Goal: Information Seeking & Learning: Learn about a topic

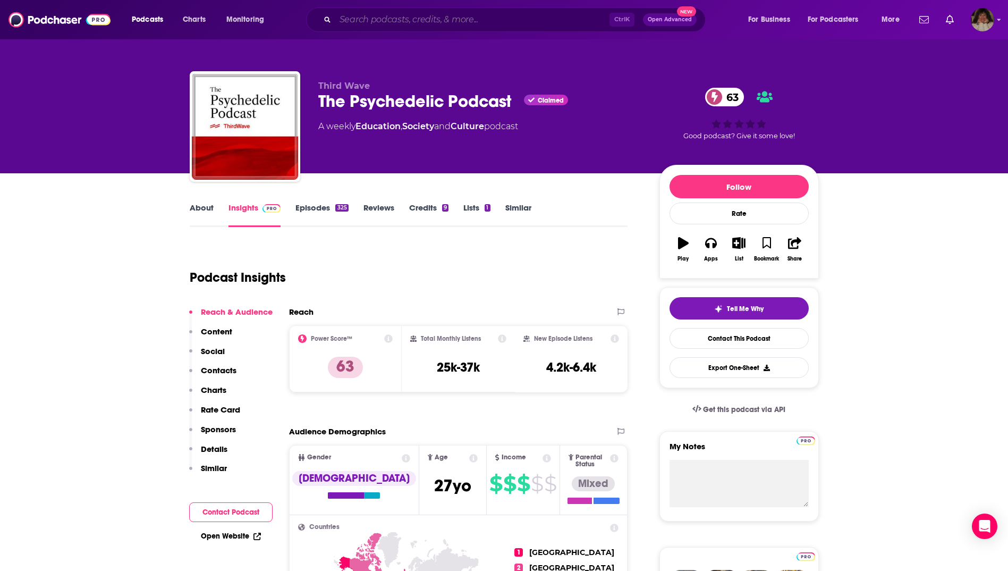
click at [466, 11] on input "Search podcasts, credits, & more..." at bounding box center [472, 19] width 274 height 17
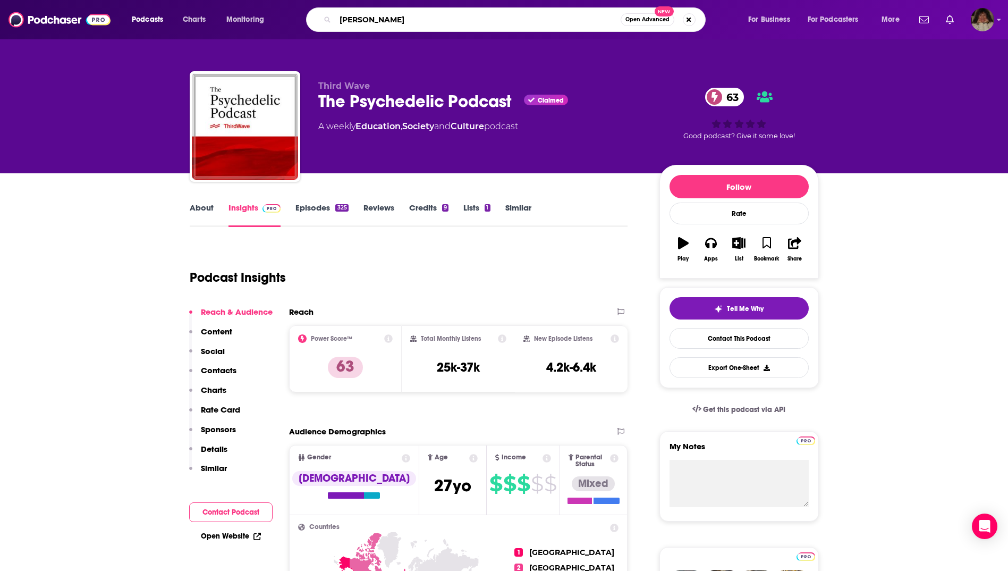
type input "[PERSON_NAME]"
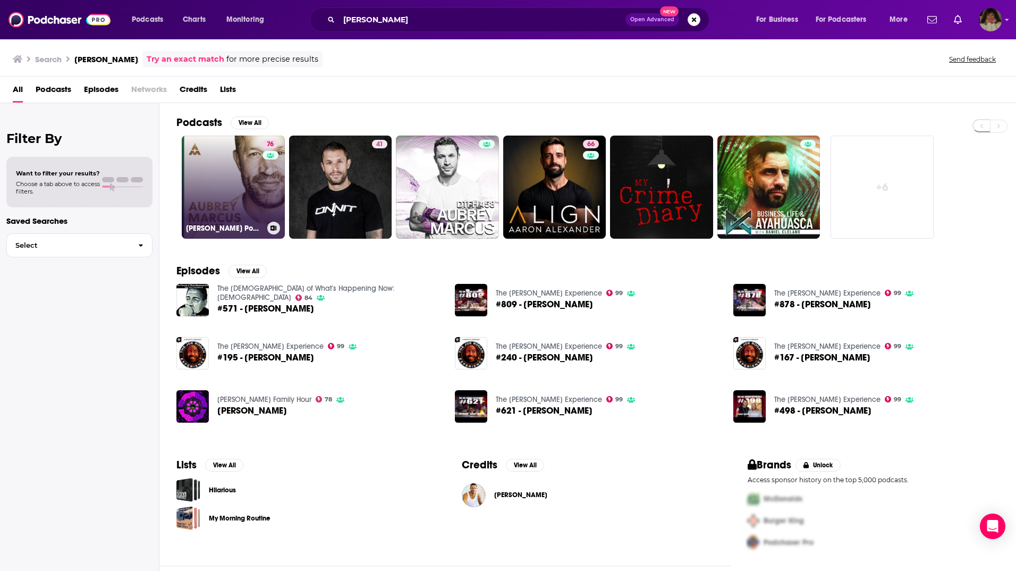
click at [190, 206] on link "76 [PERSON_NAME] Podcast" at bounding box center [233, 187] width 103 height 103
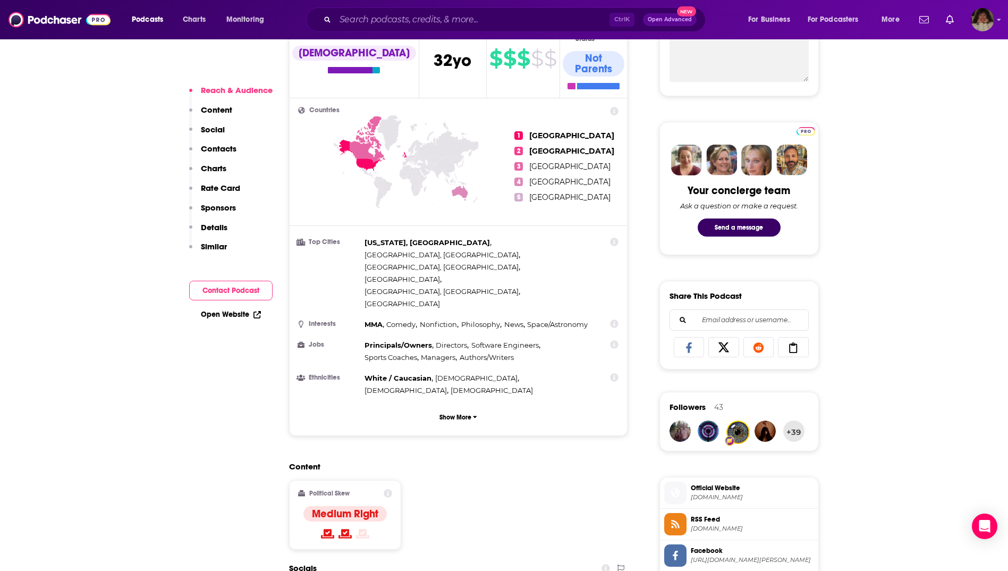
scroll to position [744, 0]
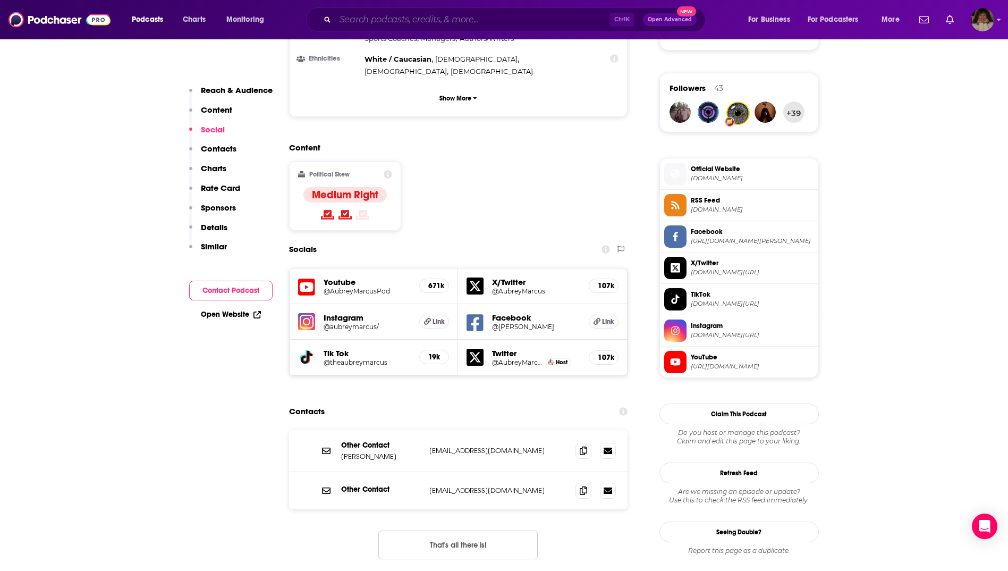
click at [402, 18] on input "Search podcasts, credits, & more..." at bounding box center [472, 19] width 274 height 17
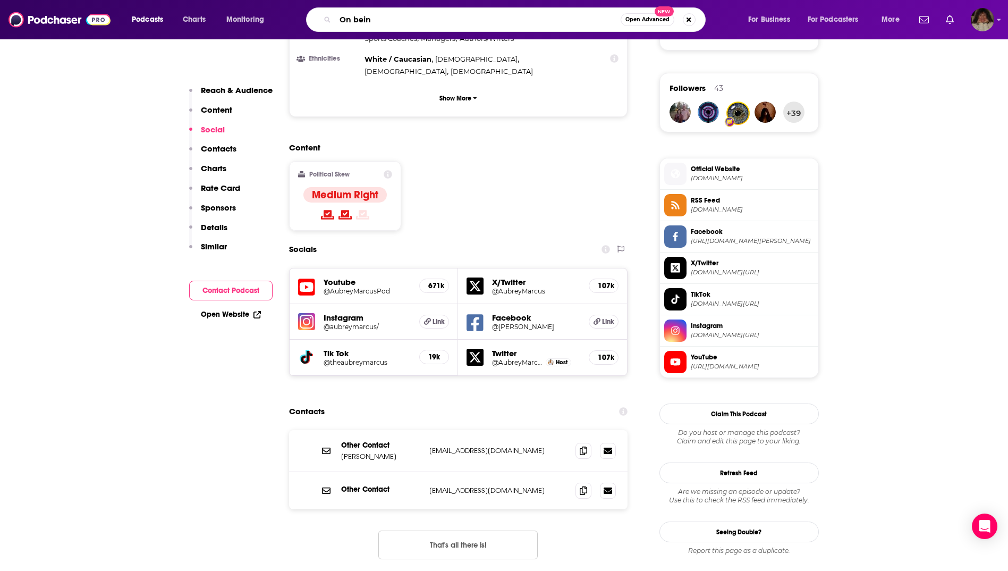
type input "On being"
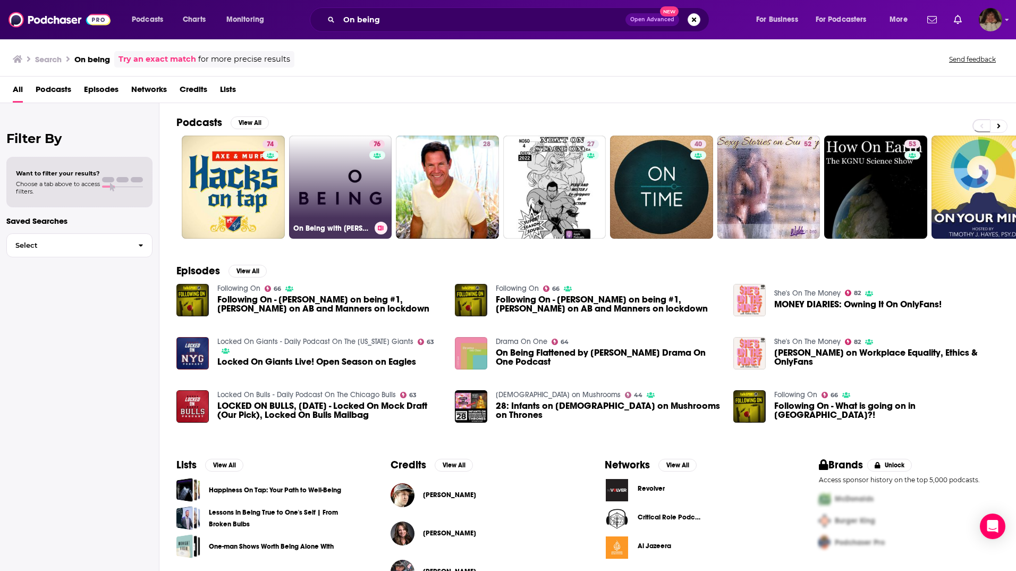
click at [347, 197] on link "76 On Being with [PERSON_NAME]" at bounding box center [340, 187] width 103 height 103
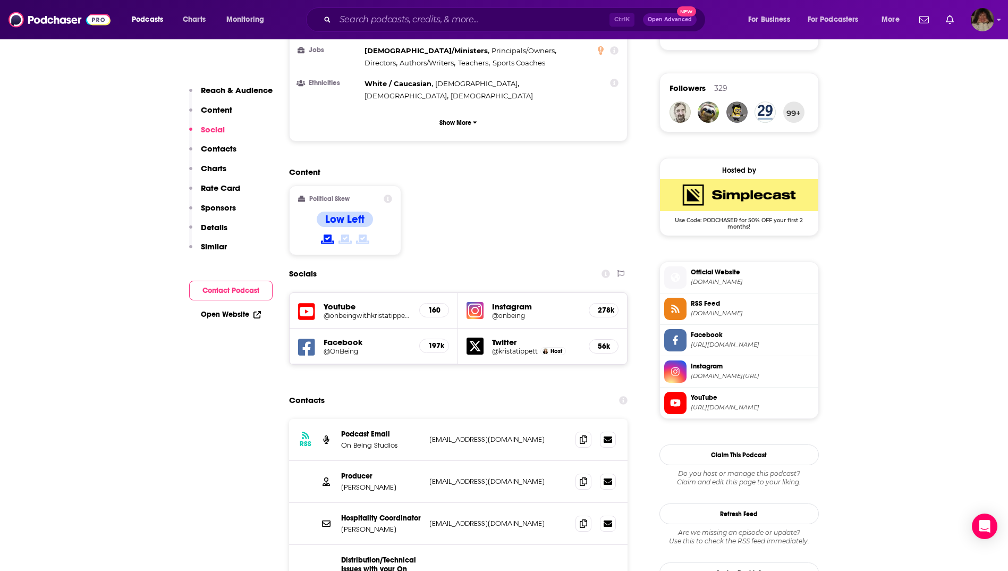
scroll to position [797, 0]
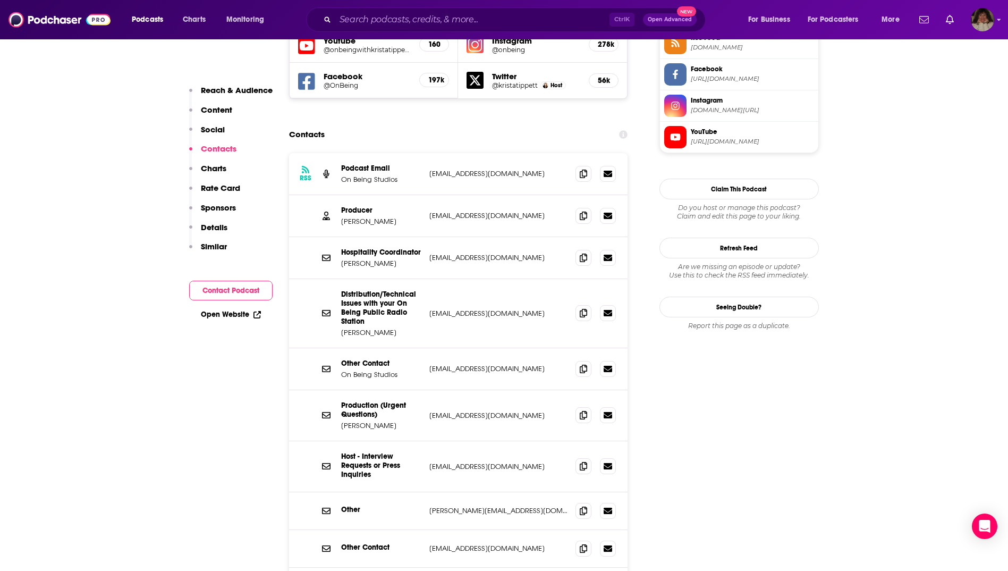
scroll to position [850, 0]
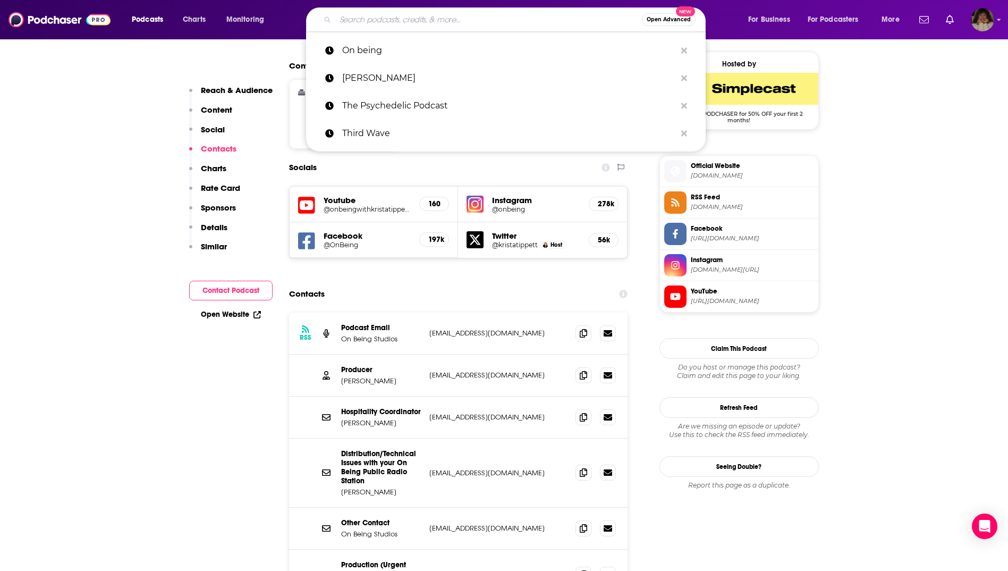
click at [388, 18] on input "Search podcasts, credits, & more..." at bounding box center [488, 19] width 307 height 17
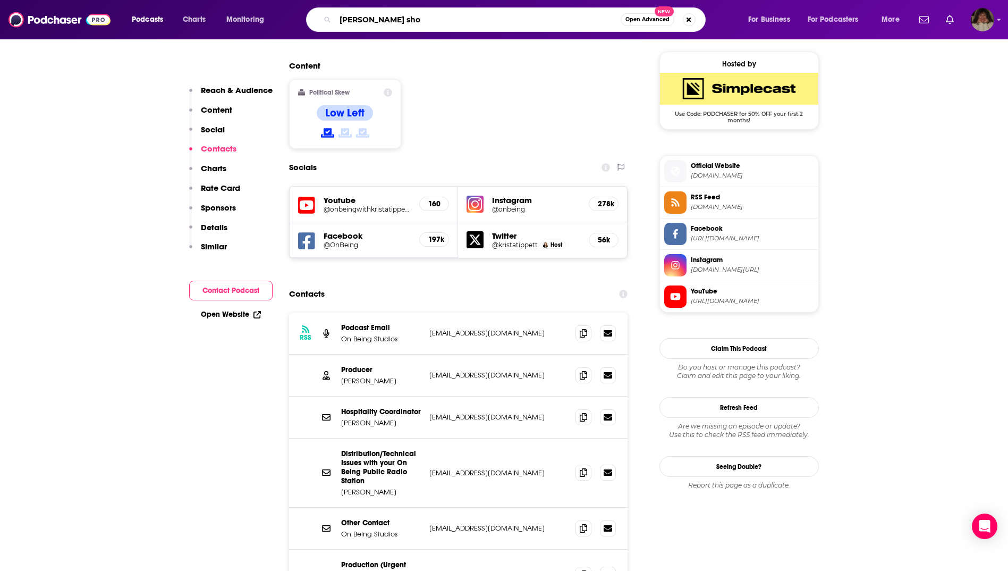
type input "[PERSON_NAME] show"
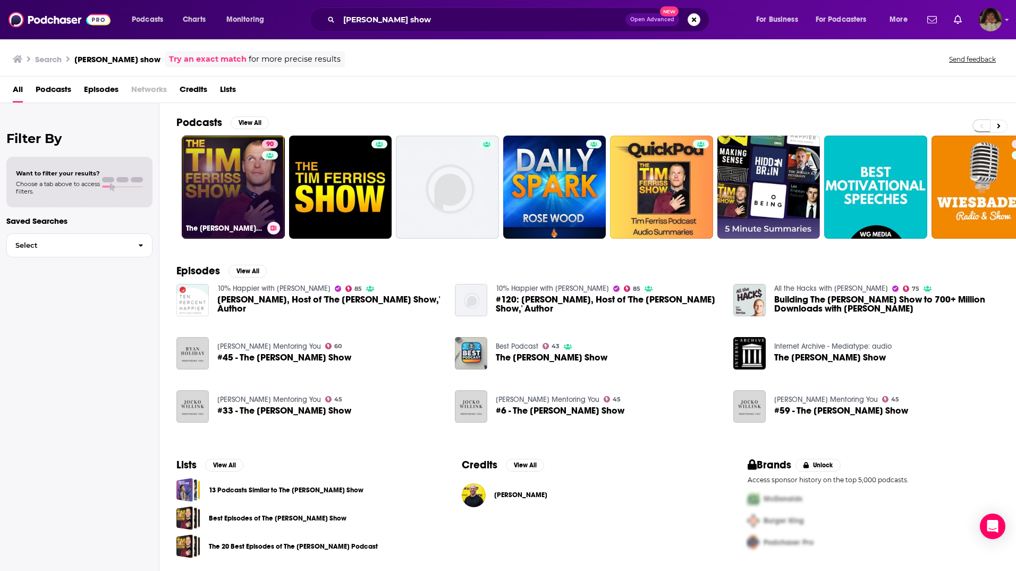
click at [219, 189] on link "90 The [PERSON_NAME] Show" at bounding box center [233, 187] width 103 height 103
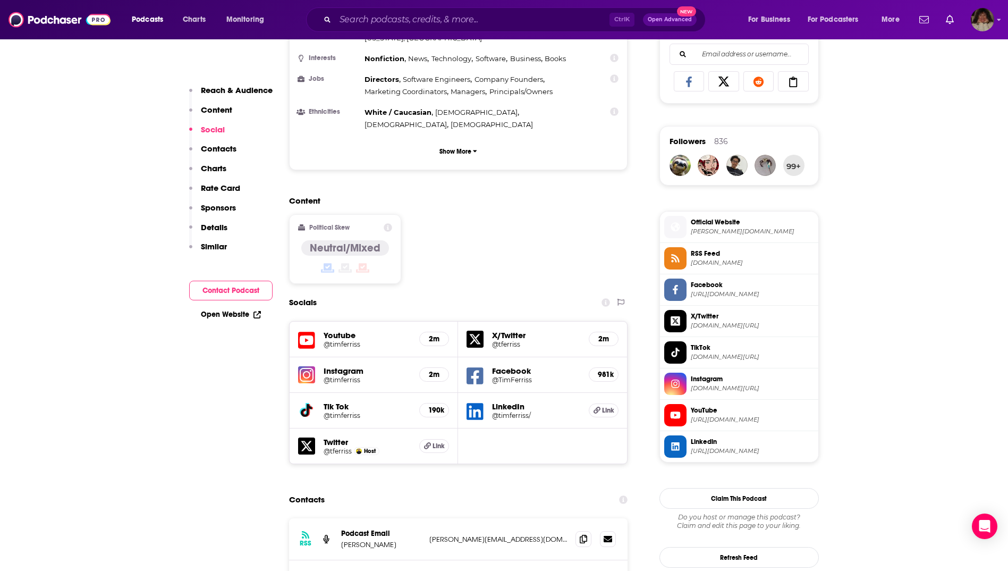
scroll to position [957, 0]
